Goal: Information Seeking & Learning: Learn about a topic

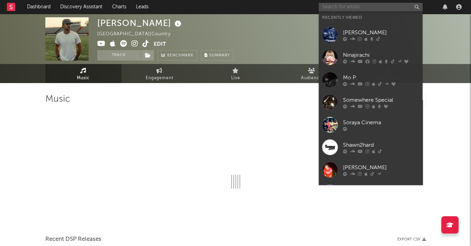
click at [384, 9] on input "text" at bounding box center [371, 7] width 104 height 9
paste input "[URL][DOMAIN_NAME]"
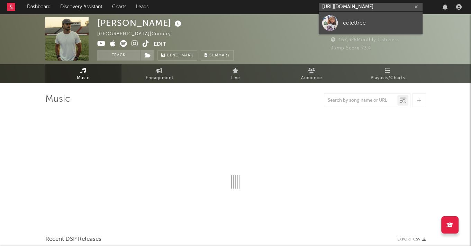
type input "[URL][DOMAIN_NAME]"
click at [384, 23] on div "colettree" at bounding box center [381, 23] width 76 height 8
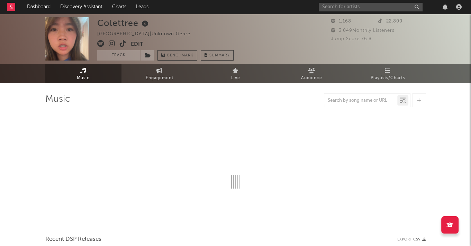
select select "1w"
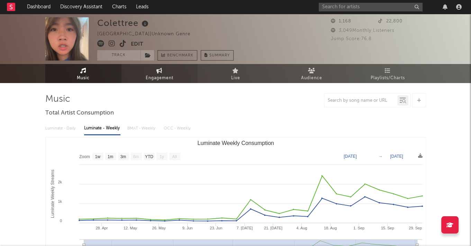
click at [159, 76] on span "Engagement" at bounding box center [160, 78] width 28 height 8
select select "1w"
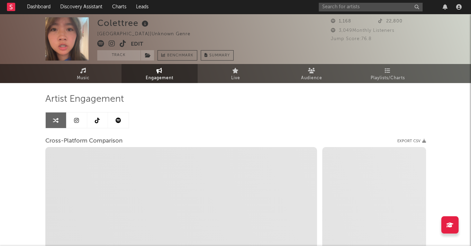
select select "1m"
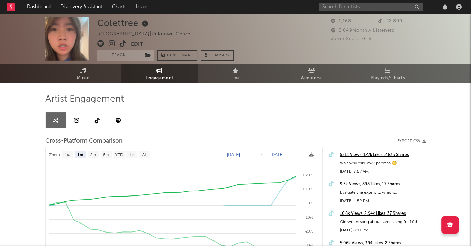
click at [95, 120] on icon at bounding box center [97, 121] width 5 height 6
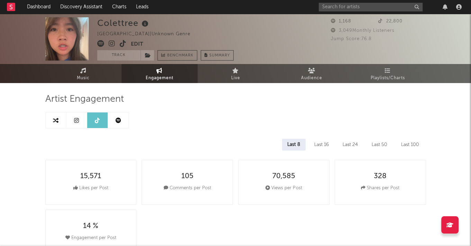
select select "6m"
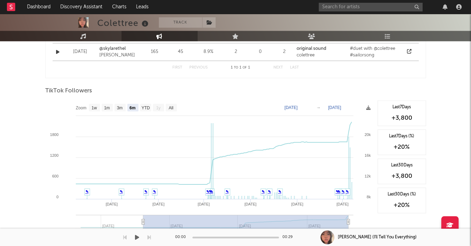
scroll to position [554, 0]
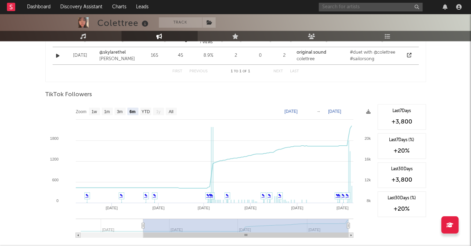
click at [367, 7] on input "text" at bounding box center [371, 7] width 104 height 9
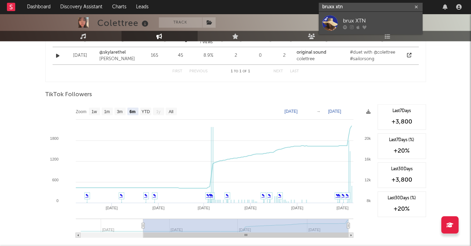
type input "bruxx xtn"
click at [386, 14] on link "brux XTN" at bounding box center [371, 23] width 104 height 23
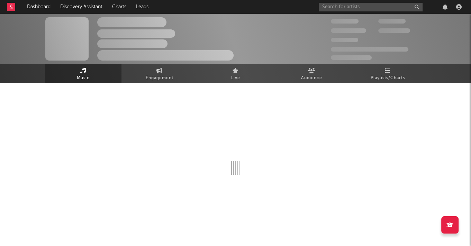
select select "1w"
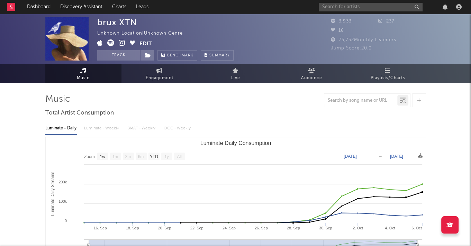
click at [121, 44] on icon at bounding box center [122, 42] width 7 height 7
